Goal: Browse casually

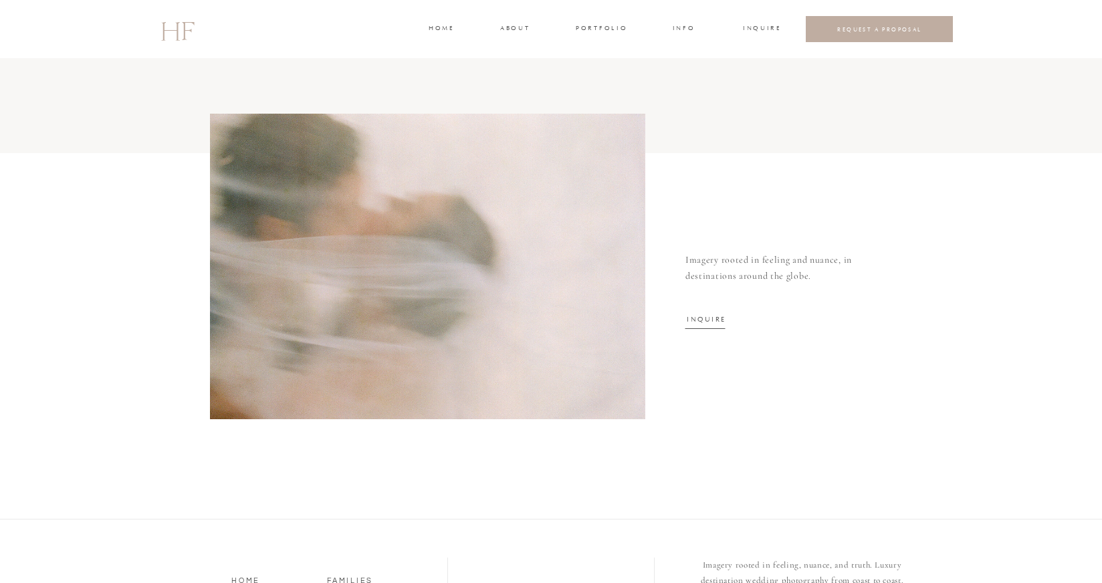
scroll to position [4241, 0]
click at [590, 32] on h3 "portfolio" at bounding box center [601, 29] width 50 height 12
click at [592, 60] on h3 "WEDDINGS" at bounding box center [601, 60] width 47 height 12
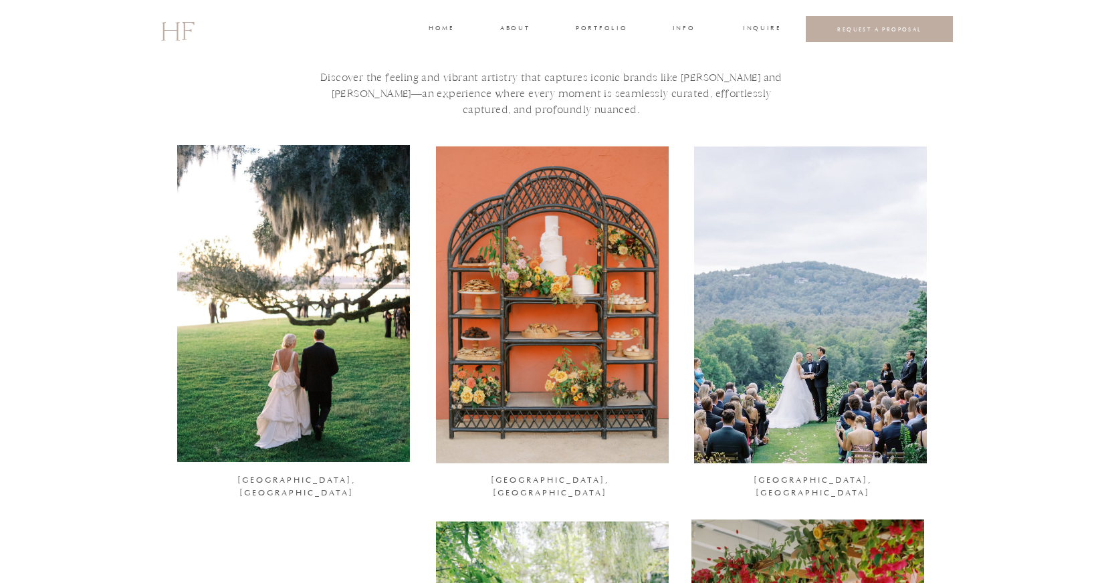
scroll to position [70, 0]
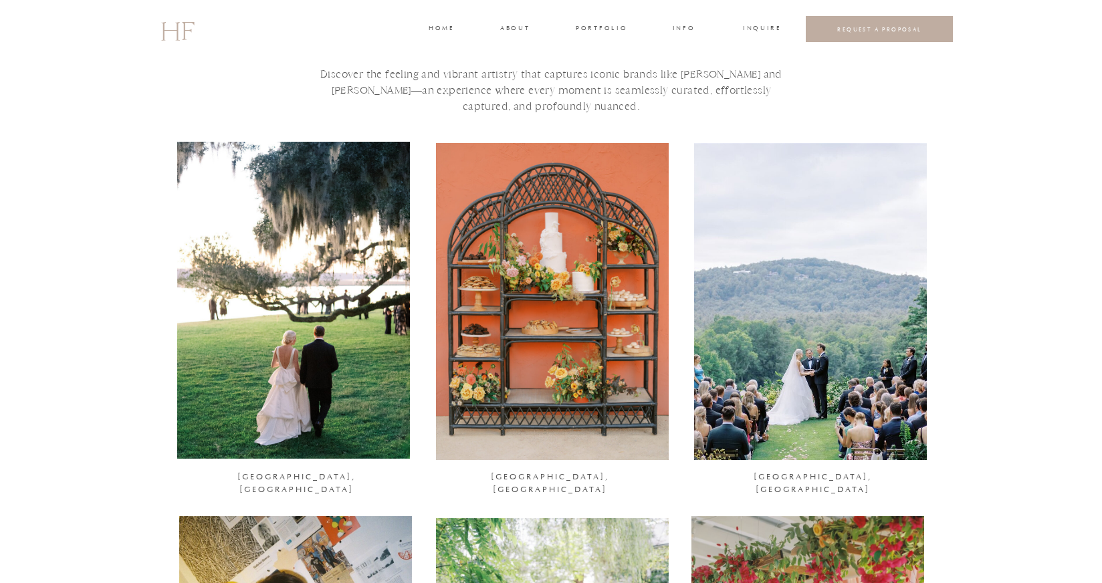
click at [303, 477] on h3 "SAVANNAH, GA" at bounding box center [296, 480] width 201 height 18
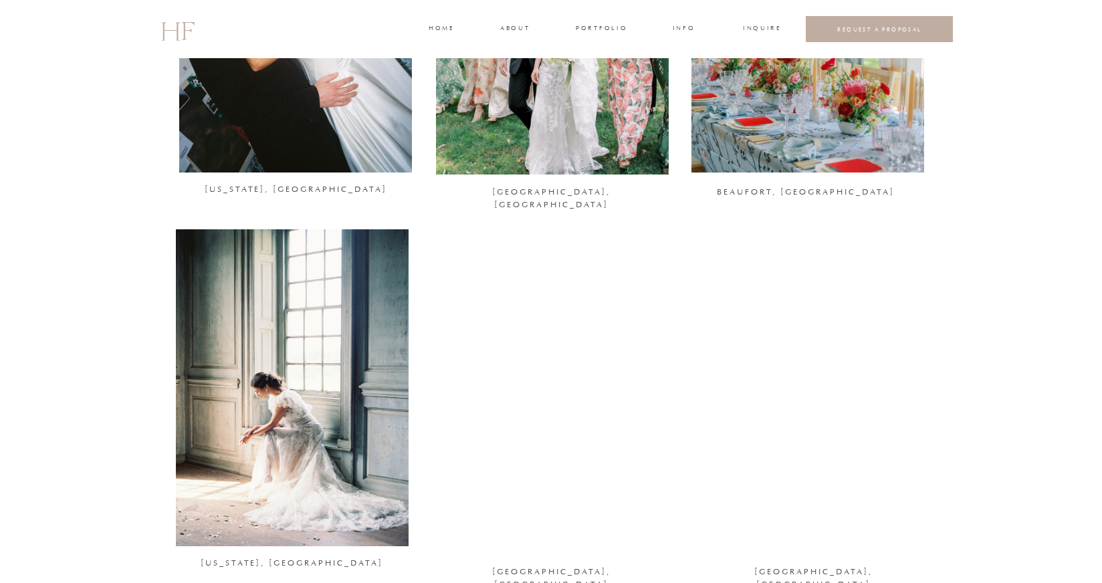
scroll to position [725, 0]
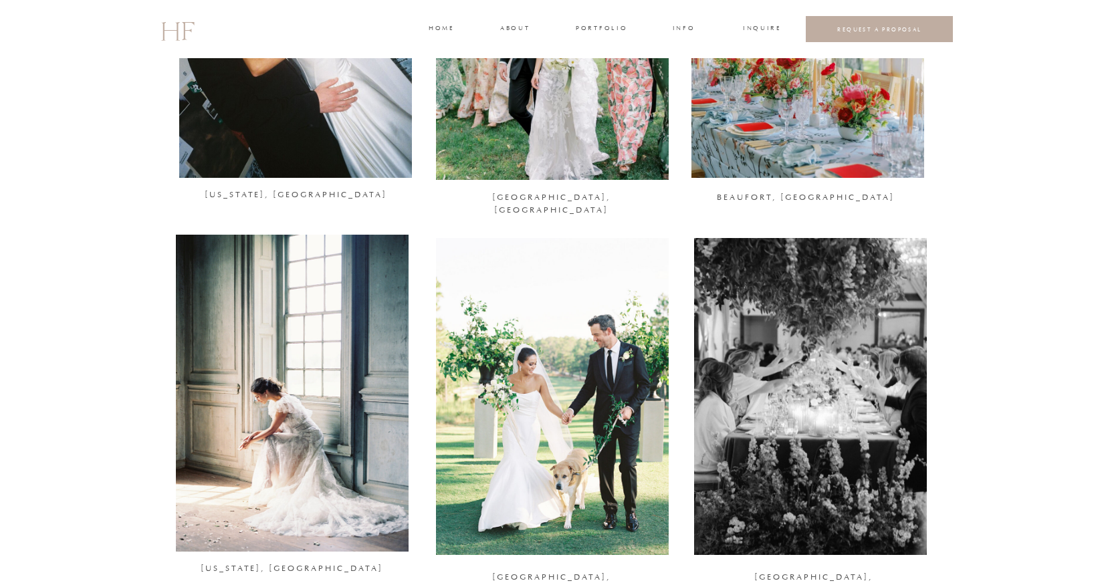
click at [576, 204] on h3 "CHARLOTTESVILLE, VA" at bounding box center [551, 200] width 201 height 18
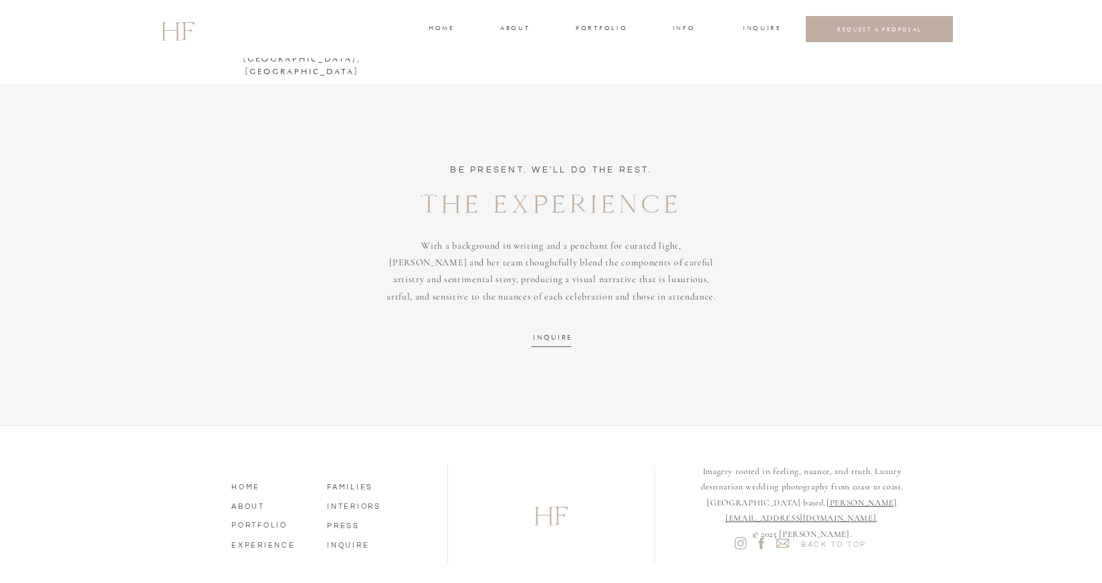
scroll to position [2427, 0]
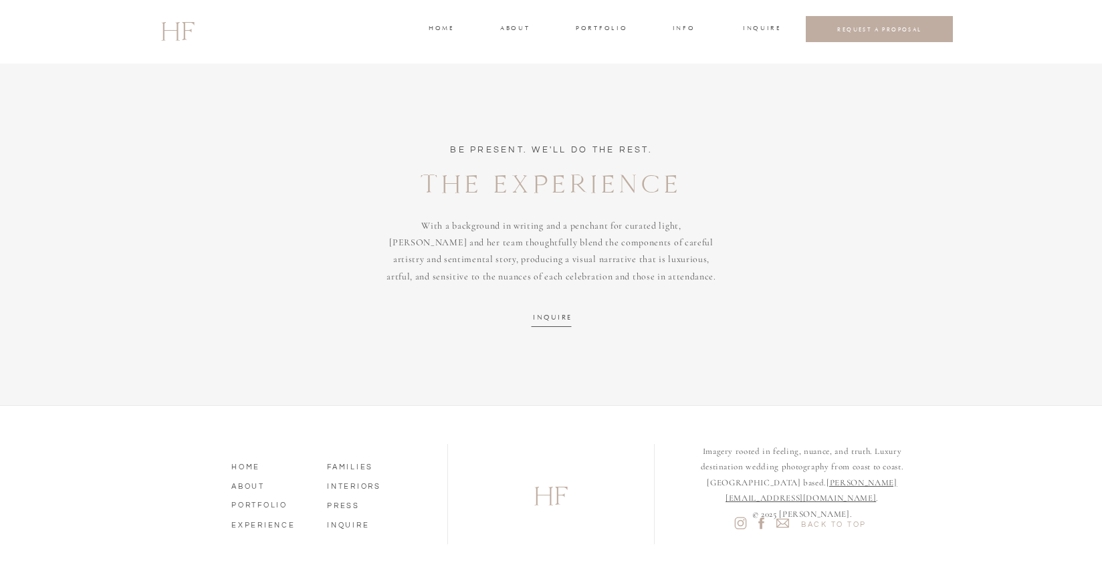
click at [352, 466] on nav "FAMILIES" at bounding box center [365, 465] width 76 height 12
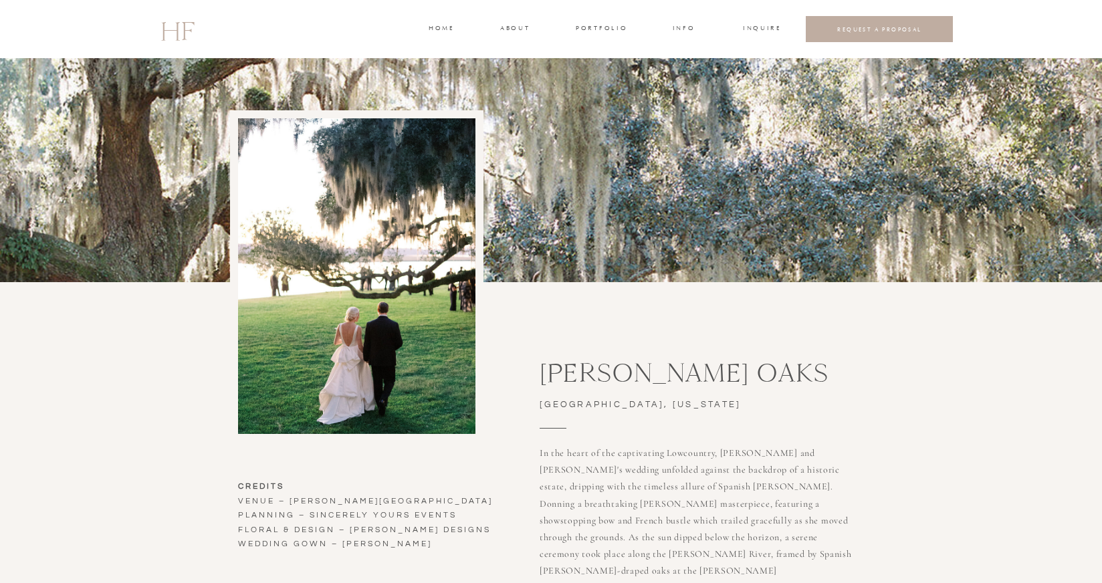
scroll to position [110, 0]
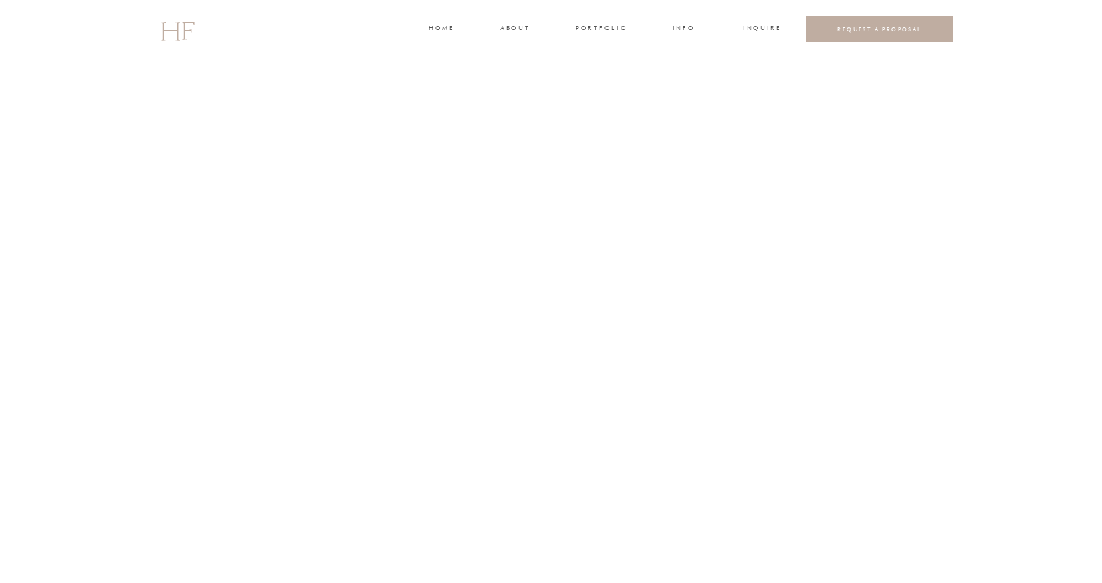
scroll to position [4177, 0]
